Goal: Information Seeking & Learning: Check status

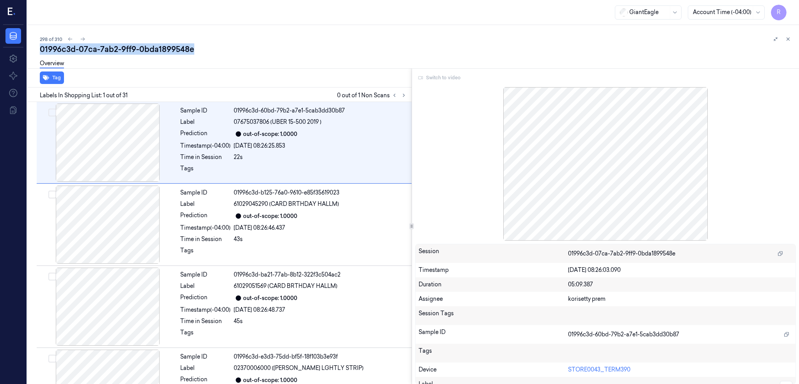
drag, startPoint x: 201, startPoint y: 47, endPoint x: 39, endPoint y: 50, distance: 162.3
click at [39, 50] on div "298 of 310 01996c3d-07ca-7ab2-9ff9-0bda1899548e Overview Tag Labels In Shopping…" at bounding box center [413, 204] width 772 height 359
copy div "01996c3d-07ca-7ab2-9ff9-0bda1899548e"
click at [462, 83] on div "Switch to video Session 01996c3d-07ca-7ab2-9ff9-0bda1899548e Timestamp [DATE] 0…" at bounding box center [605, 226] width 387 height 316
click at [462, 71] on div "Switch to video" at bounding box center [605, 77] width 381 height 12
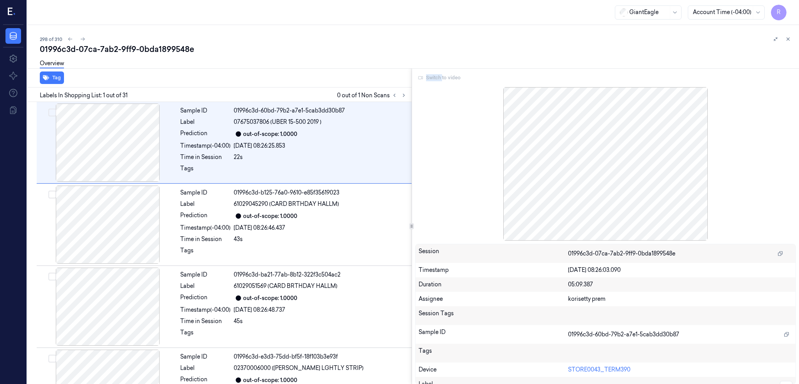
click at [462, 71] on div "Switch to video" at bounding box center [605, 77] width 381 height 12
click at [384, 34] on div "298 of 310 01996c3d-07ca-7ab2-9ff9-0bda1899548e Overview Tag Labels In Shopping…" at bounding box center [413, 204] width 772 height 359
drag, startPoint x: 195, startPoint y: 50, endPoint x: 40, endPoint y: 49, distance: 154.9
click at [40, 49] on div "01996c3d-07ca-7ab2-9ff9-0bda1899548e" at bounding box center [416, 49] width 753 height 11
copy div "01996c3d-07ca-7ab2-9ff9-0bda1899548e"
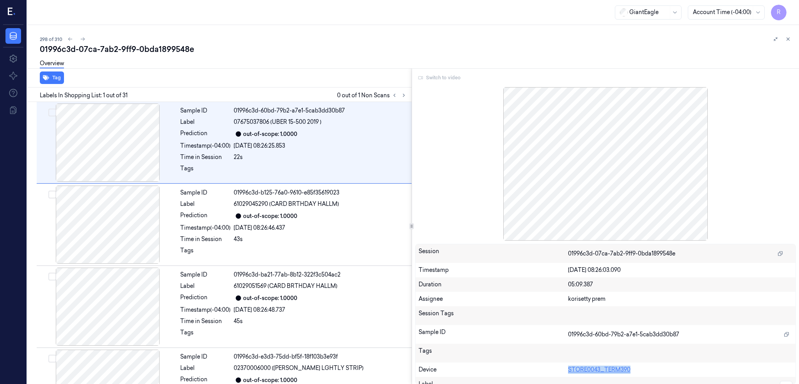
drag, startPoint x: 580, startPoint y: 371, endPoint x: 710, endPoint y: 368, distance: 130.3
click at [710, 368] on div "Device STORE0043_TERM390" at bounding box center [606, 369] width 380 height 14
click at [469, 180] on div at bounding box center [605, 163] width 381 height 153
drag, startPoint x: 202, startPoint y: 52, endPoint x: 38, endPoint y: 51, distance: 164.3
click at [38, 51] on div "298 of 310 01996c3d-07ca-7ab2-9ff9-0bda1899548e Overview Tag Labels In Shopping…" at bounding box center [413, 204] width 772 height 359
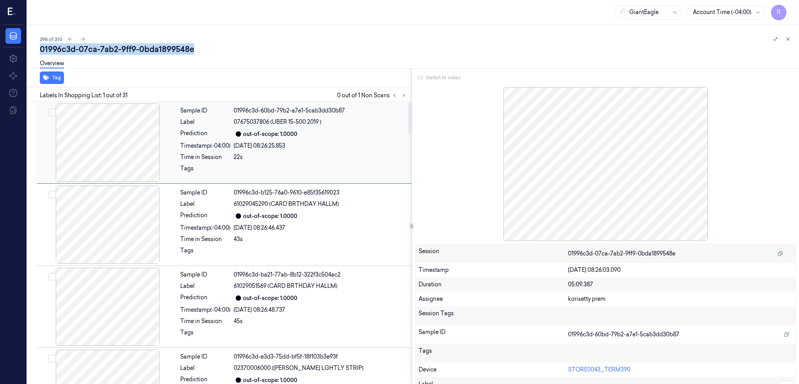
copy div "01996c3d-07ca-7ab2-9ff9-0bda1899548e"
